Goal: Transaction & Acquisition: Purchase product/service

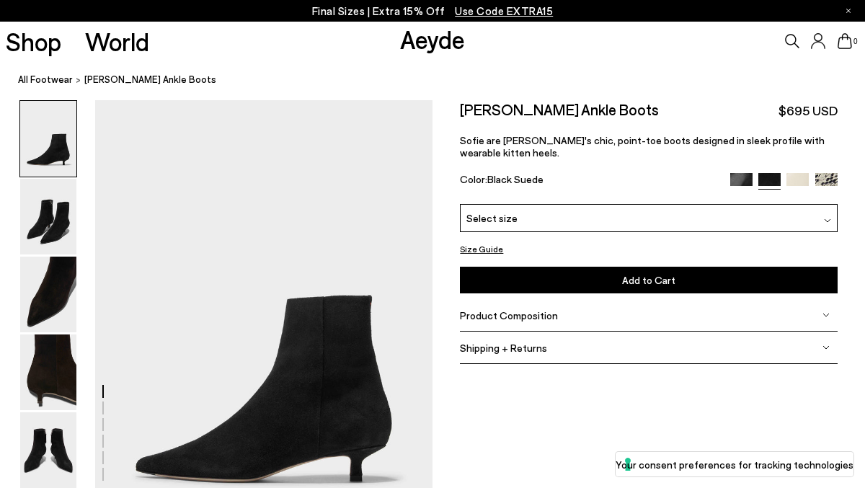
click at [503, 218] on span "Select size" at bounding box center [491, 218] width 51 height 15
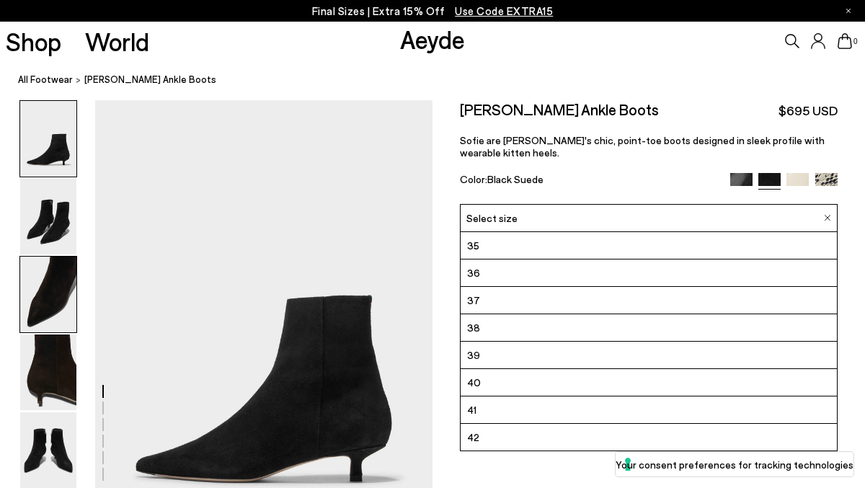
click at [64, 292] on img at bounding box center [48, 295] width 56 height 76
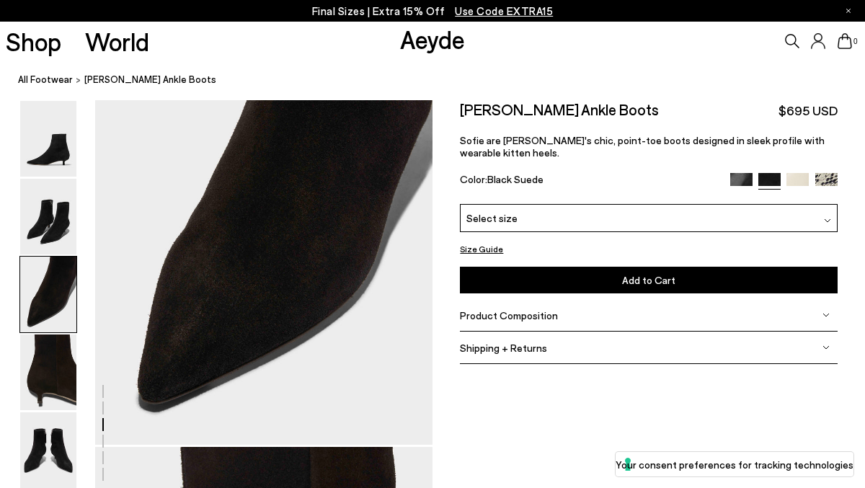
scroll to position [1012, 0]
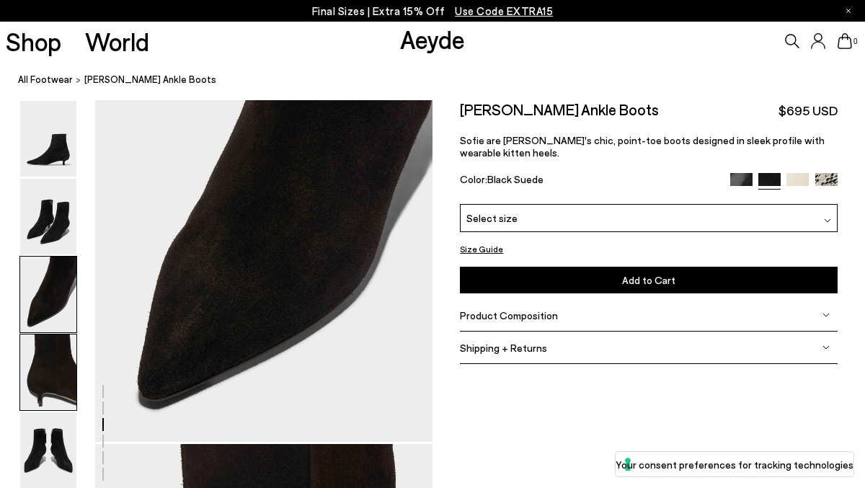
click at [58, 373] on img at bounding box center [48, 373] width 56 height 76
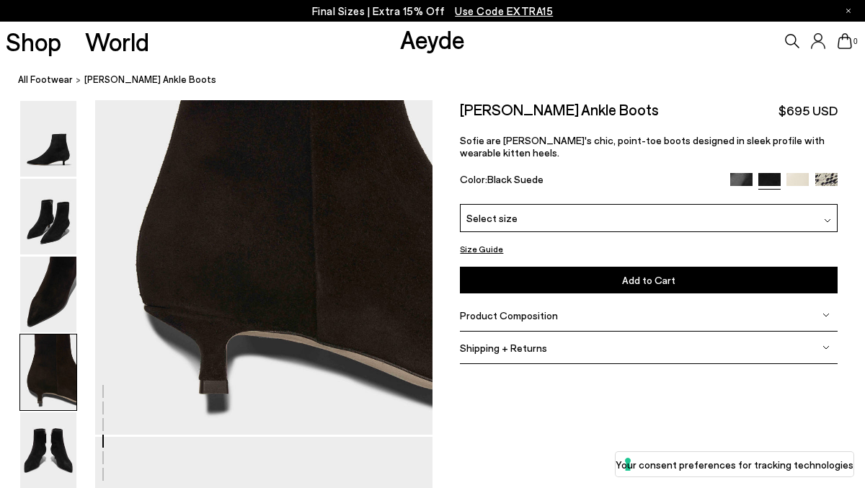
scroll to position [1473, 0]
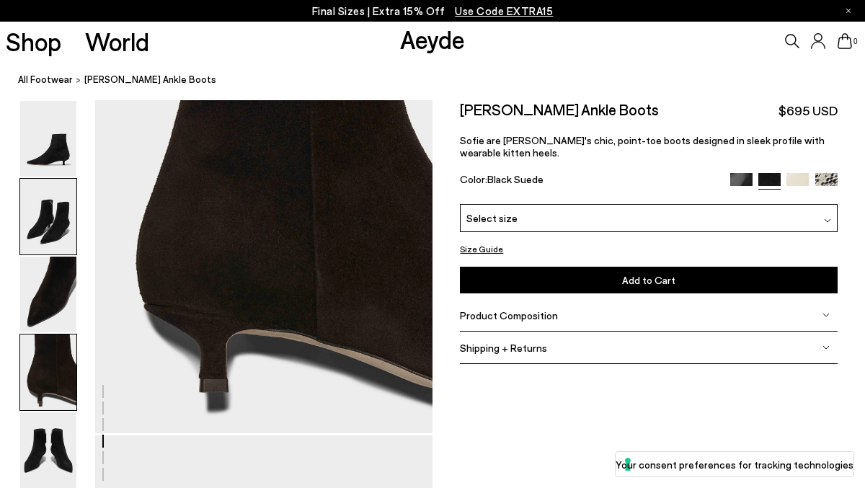
click at [52, 243] on img at bounding box center [48, 217] width 56 height 76
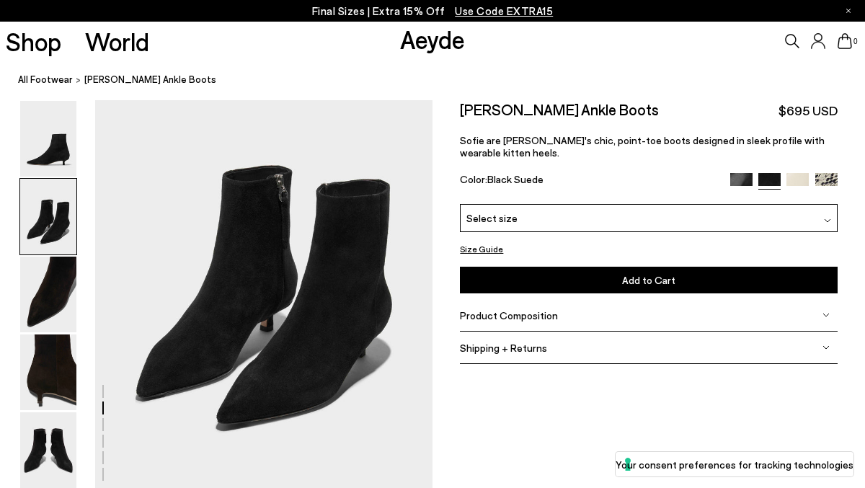
scroll to position [453, 0]
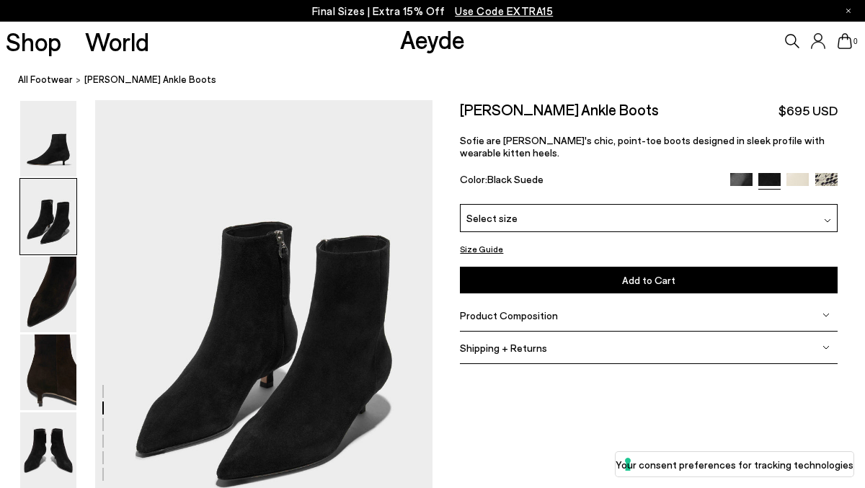
click at [50, 301] on img at bounding box center [48, 295] width 56 height 76
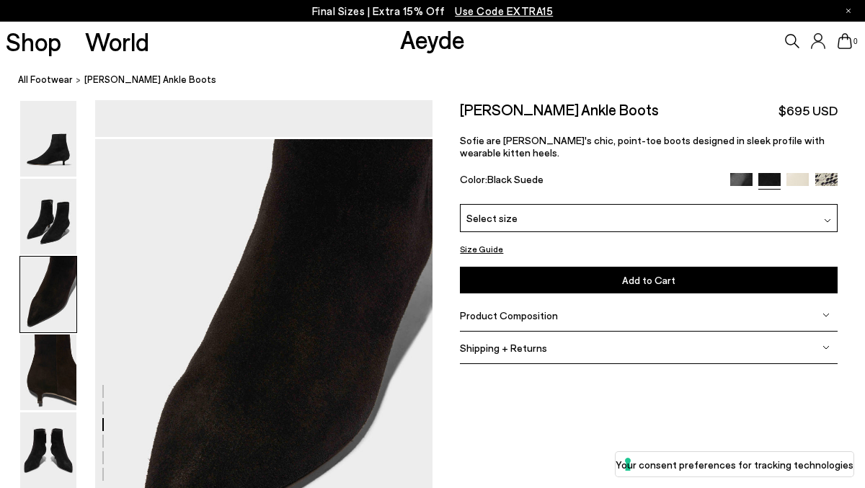
scroll to position [905, 0]
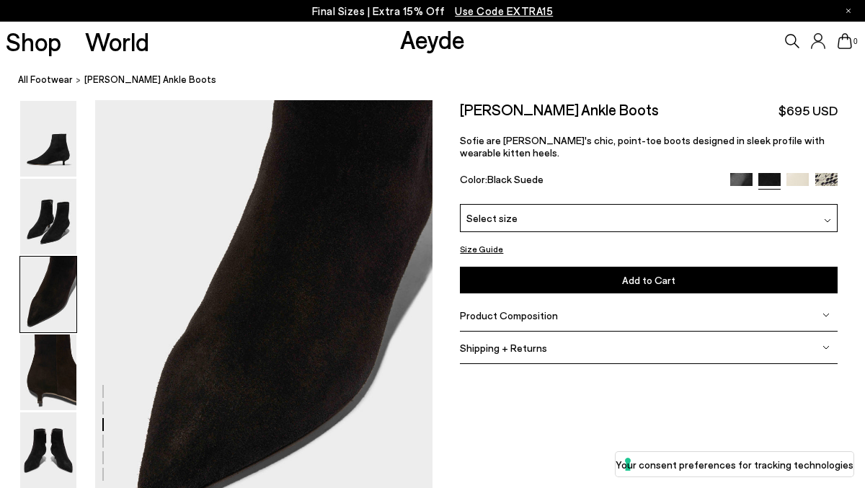
click at [797, 175] on img at bounding box center [798, 184] width 22 height 22
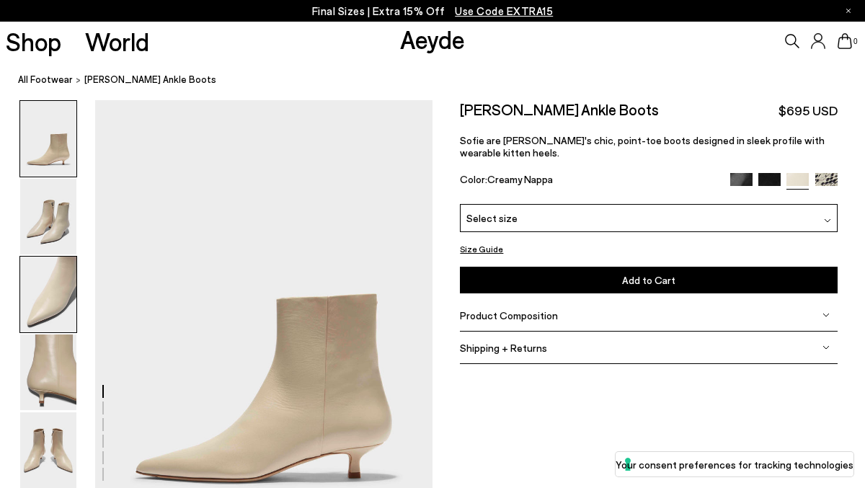
click at [61, 283] on img at bounding box center [48, 295] width 56 height 76
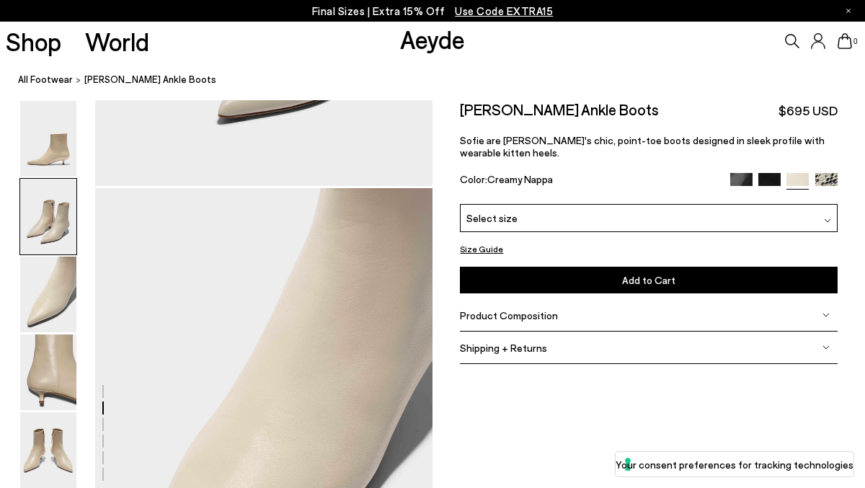
scroll to position [812, 0]
